Goal: Book appointment/travel/reservation

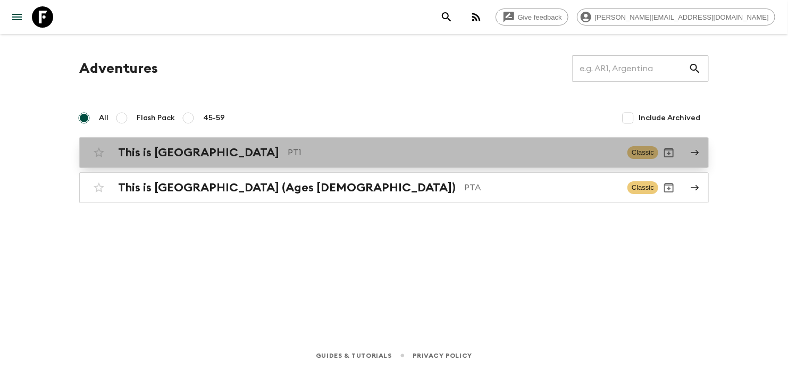
click at [339, 139] on link "This is Portugal PT1 Classic" at bounding box center [394, 152] width 630 height 31
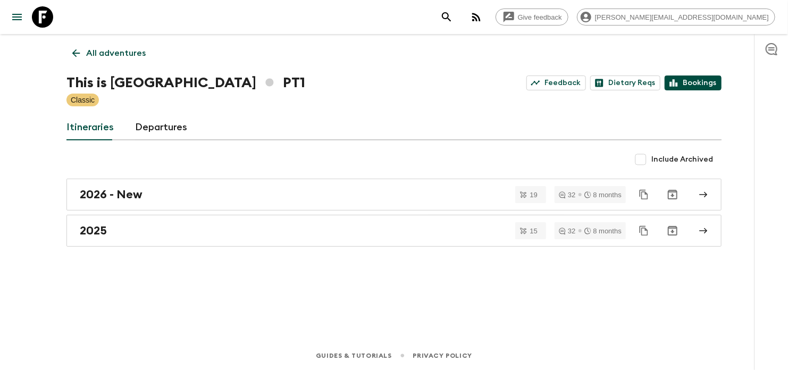
click at [688, 86] on link "Bookings" at bounding box center [693, 83] width 57 height 15
